Goal: Transaction & Acquisition: Purchase product/service

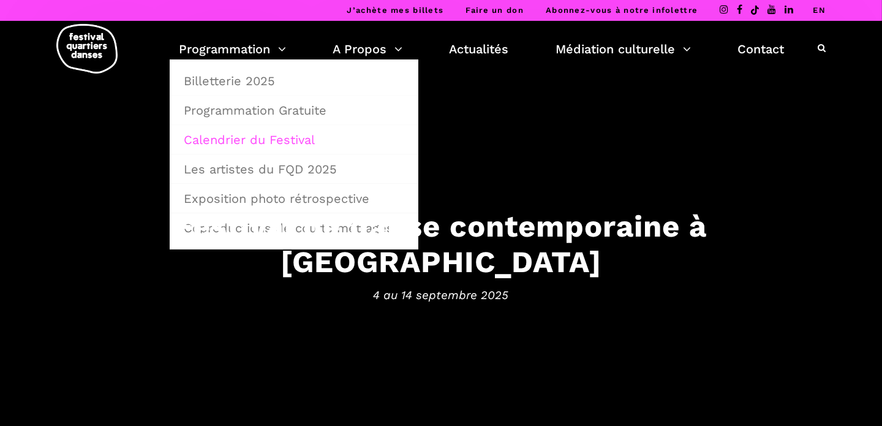
click at [260, 137] on link "Calendrier du Festival" at bounding box center [293, 140] width 235 height 28
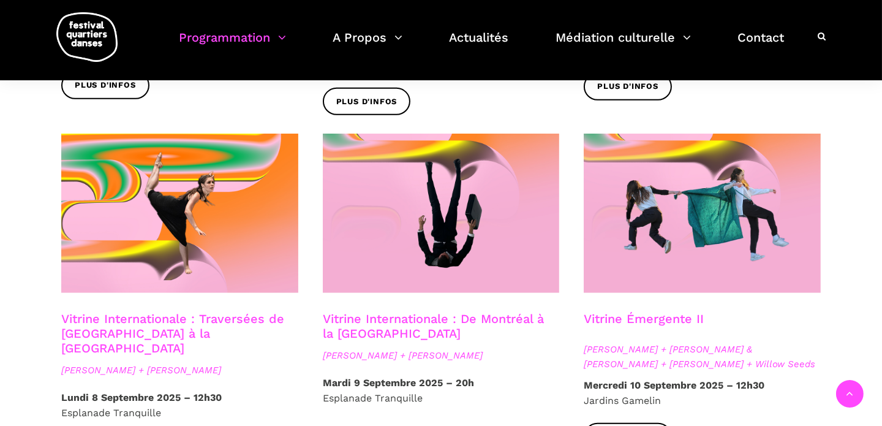
scroll to position [980, 0]
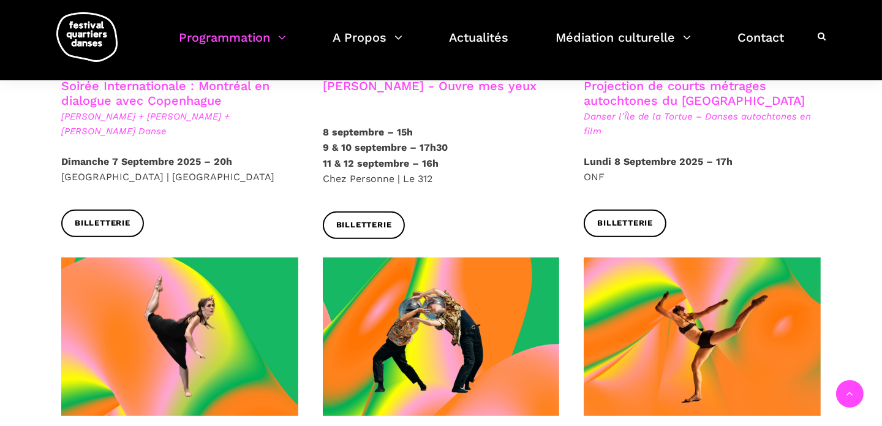
scroll to position [858, 0]
